Goal: Find specific page/section: Find specific page/section

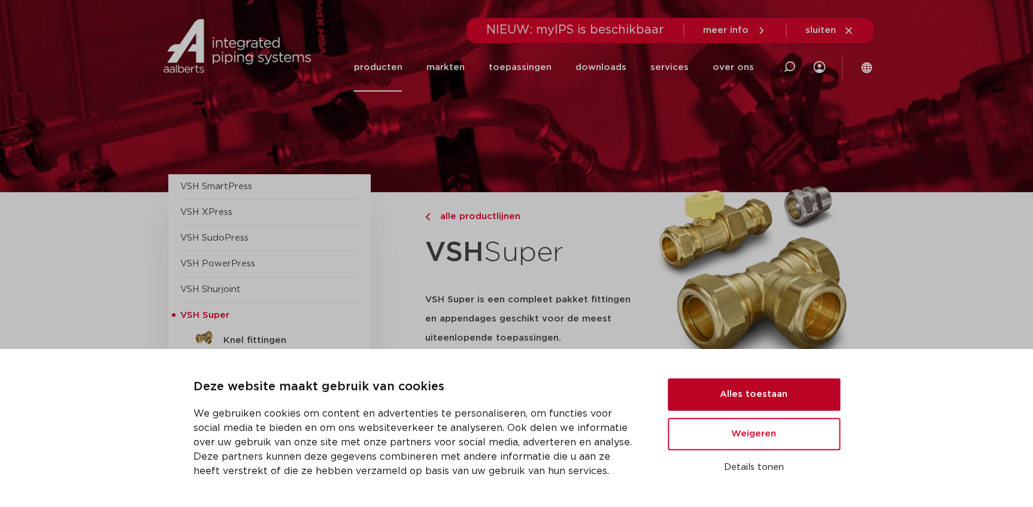
click at [722, 393] on button "Alles toestaan" at bounding box center [753, 394] width 172 height 32
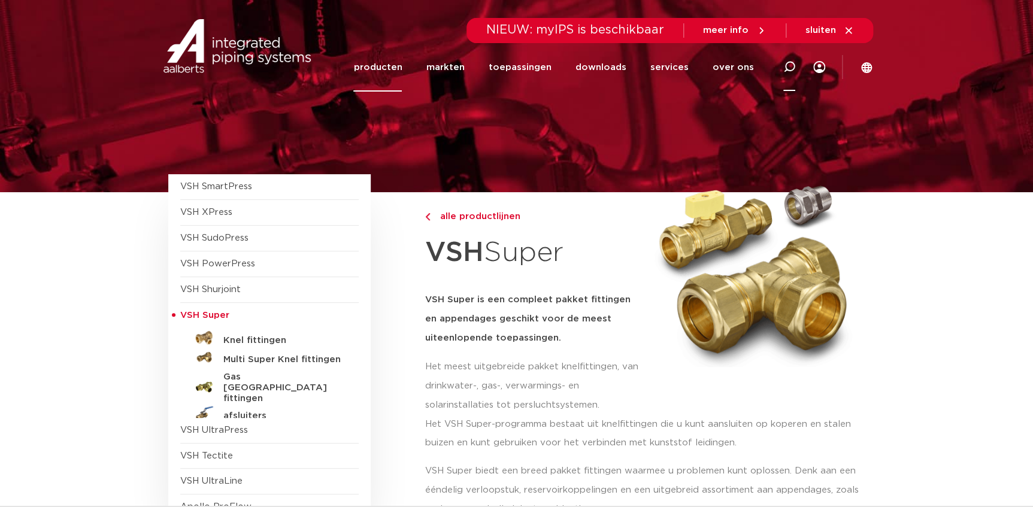
click at [788, 66] on icon at bounding box center [789, 67] width 12 height 12
type input "4809486"
click button "Zoeken" at bounding box center [0, 0] width 0 height 0
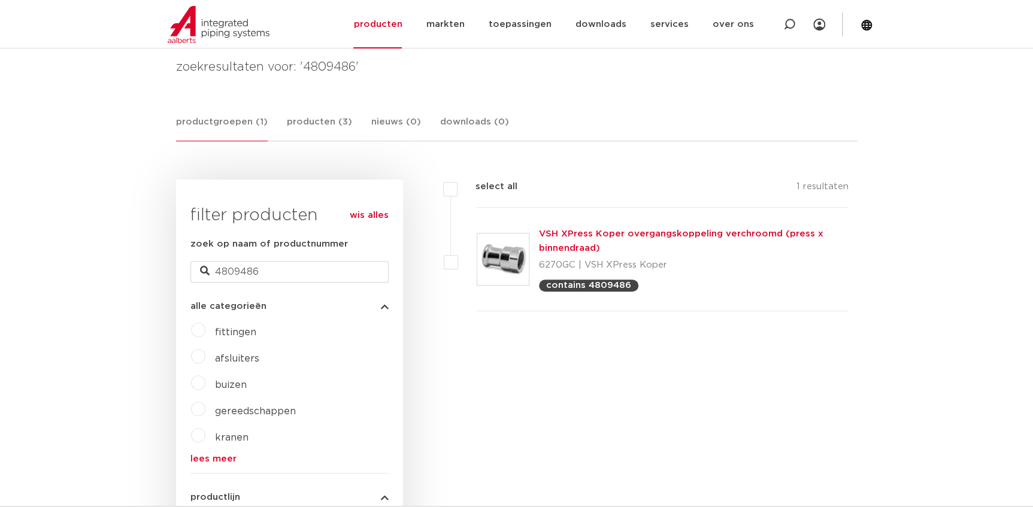
scroll to position [163, 0]
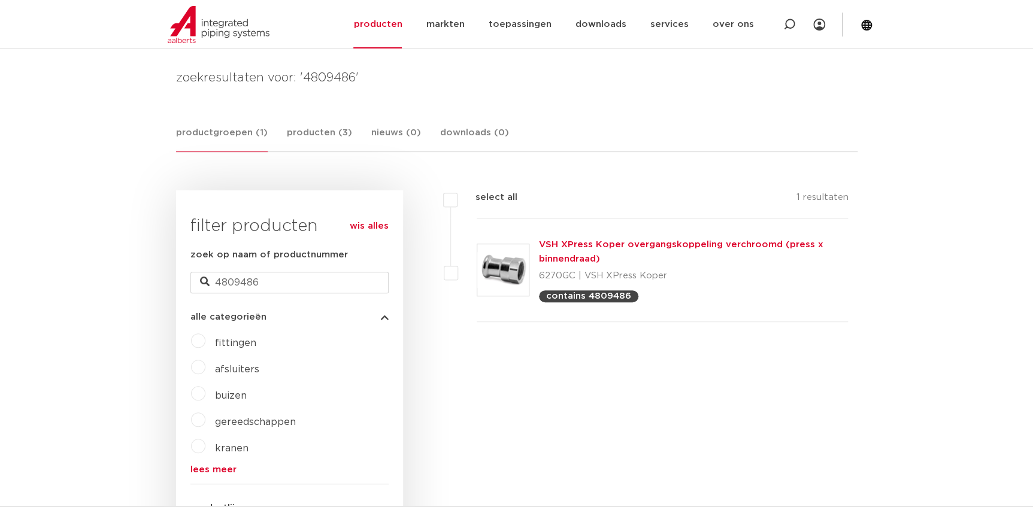
click at [558, 258] on link "VSH XPress Koper overgangskoppeling verchroomd (press x binnendraad)" at bounding box center [681, 251] width 284 height 23
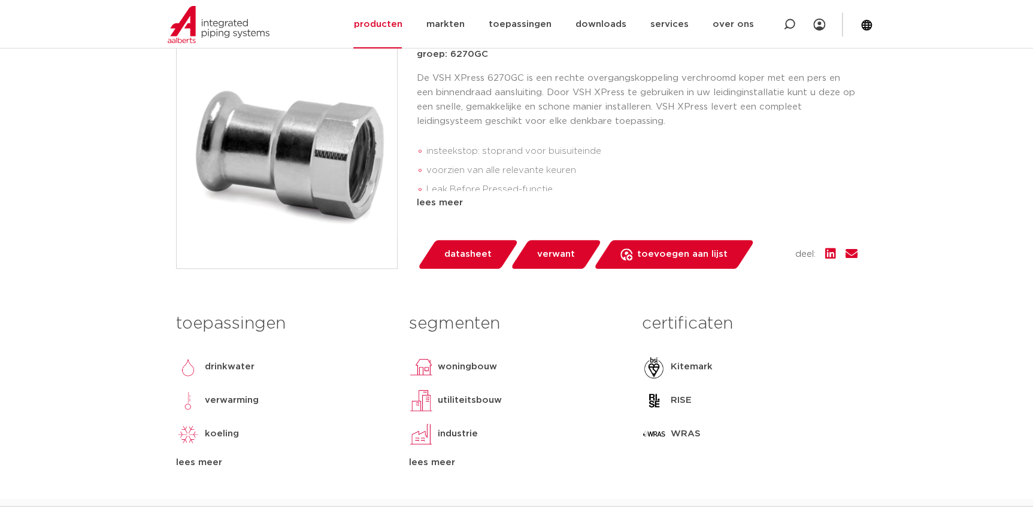
scroll to position [217, 0]
